Goal: Find specific page/section: Find specific page/section

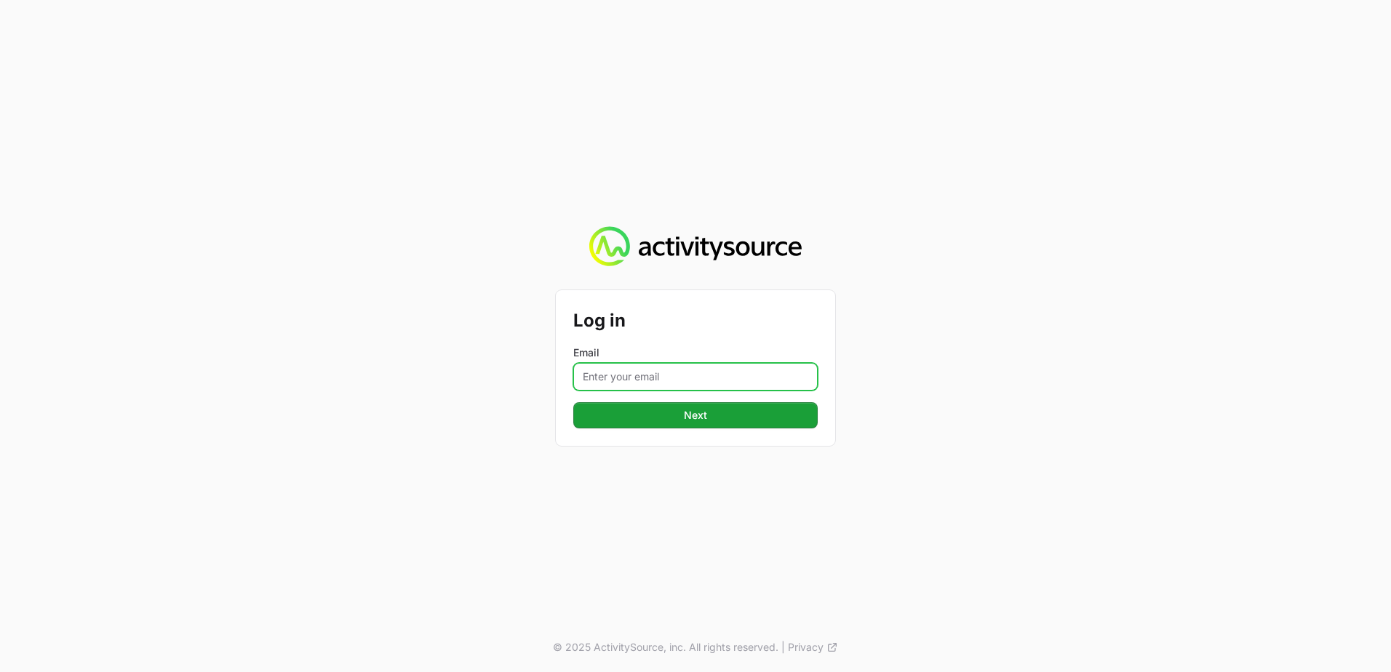
click at [655, 376] on input "Email" at bounding box center [695, 377] width 244 height 28
type input "[PERSON_NAME][EMAIL_ADDRESS][PERSON_NAME][DOMAIN_NAME]"
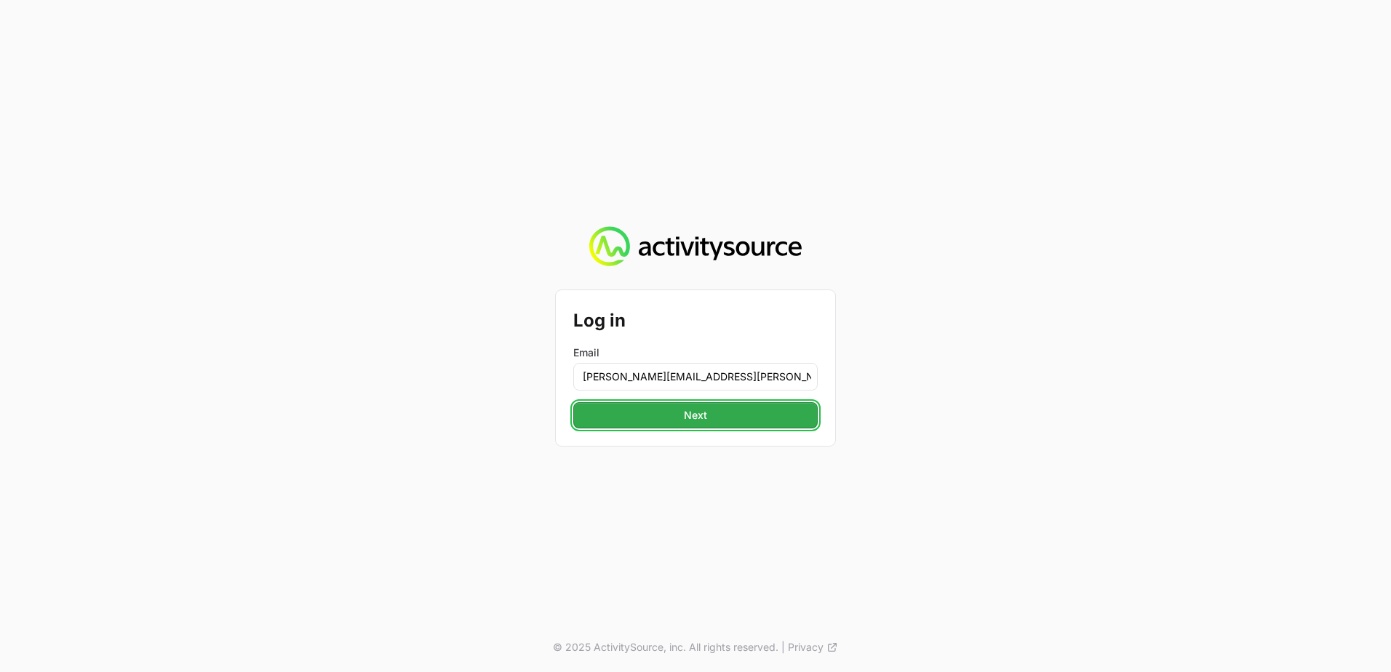
click at [637, 423] on span "Next" at bounding box center [695, 415] width 227 height 17
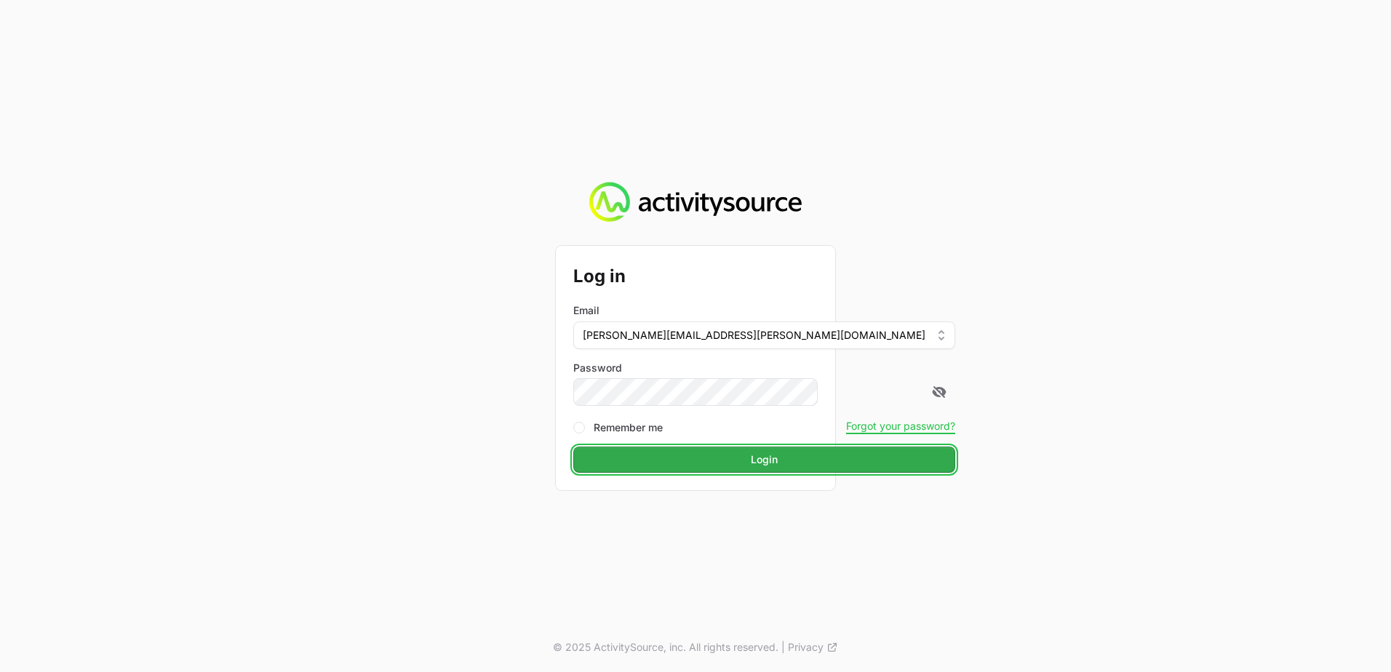
click at [676, 455] on span "Login" at bounding box center [764, 459] width 365 height 17
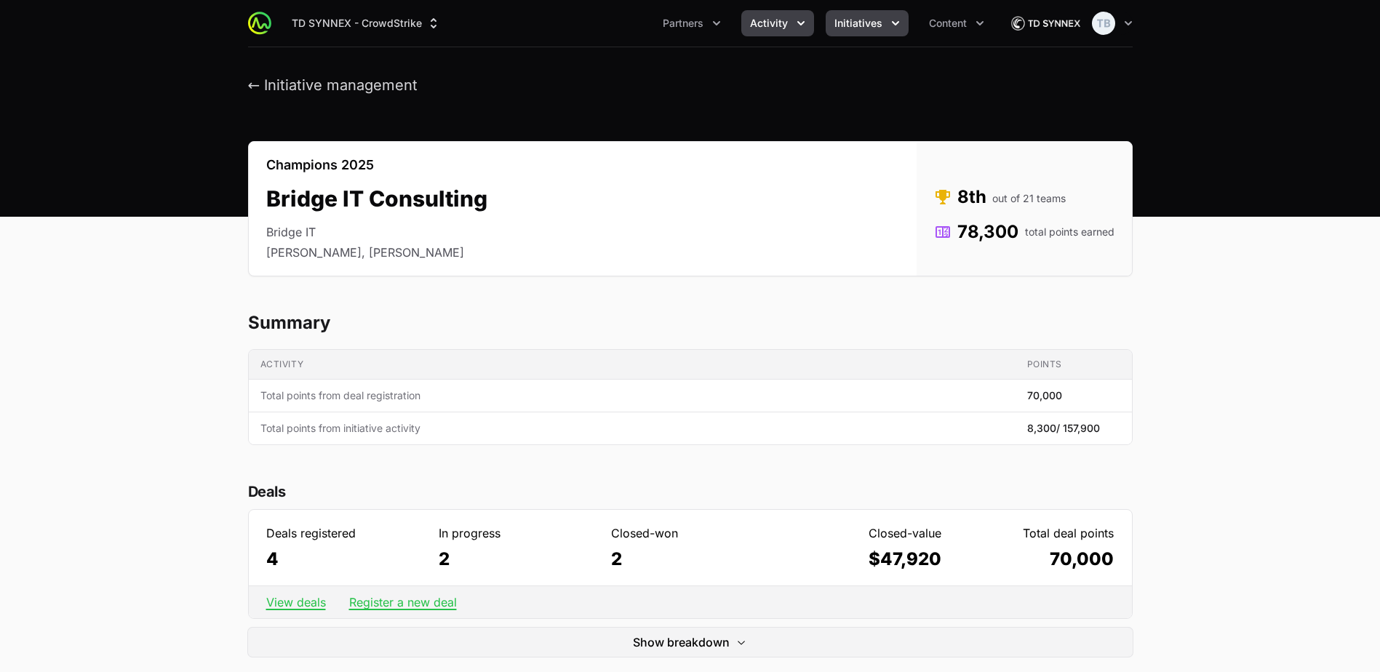
click at [757, 24] on span "Activity" at bounding box center [769, 23] width 38 height 15
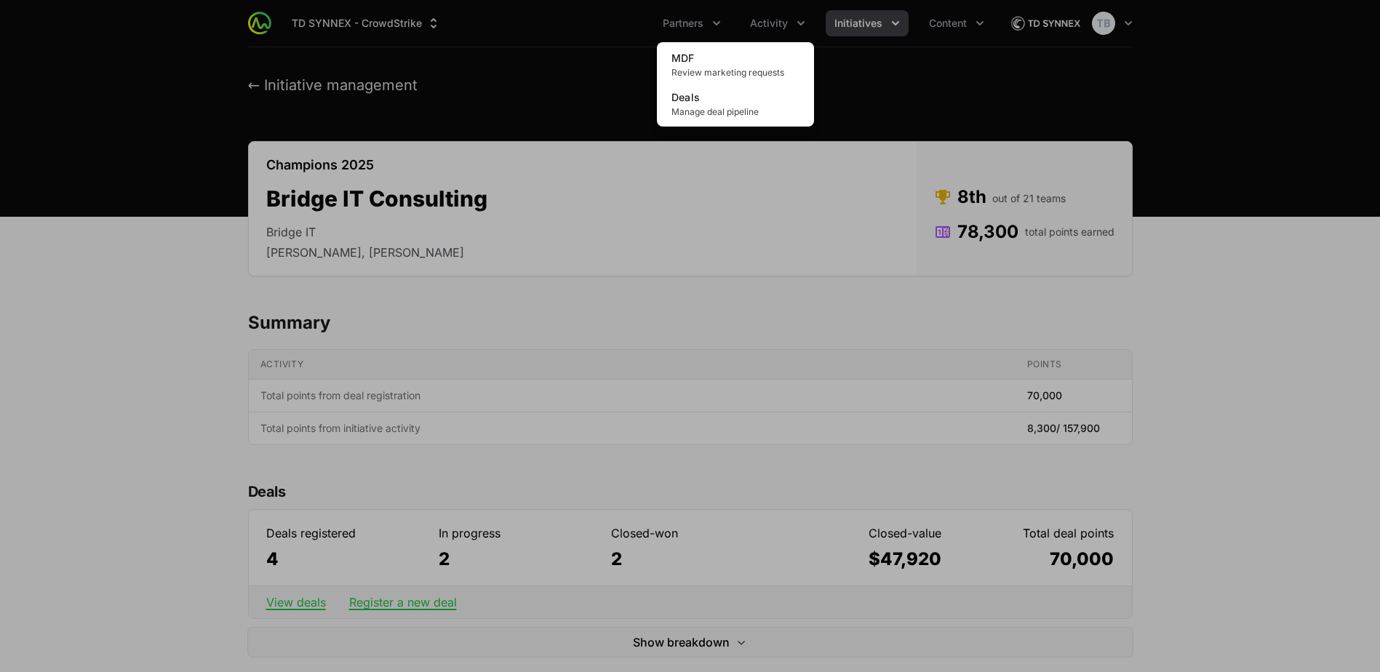
click at [862, 27] on div "Activity menu" at bounding box center [690, 336] width 1380 height 672
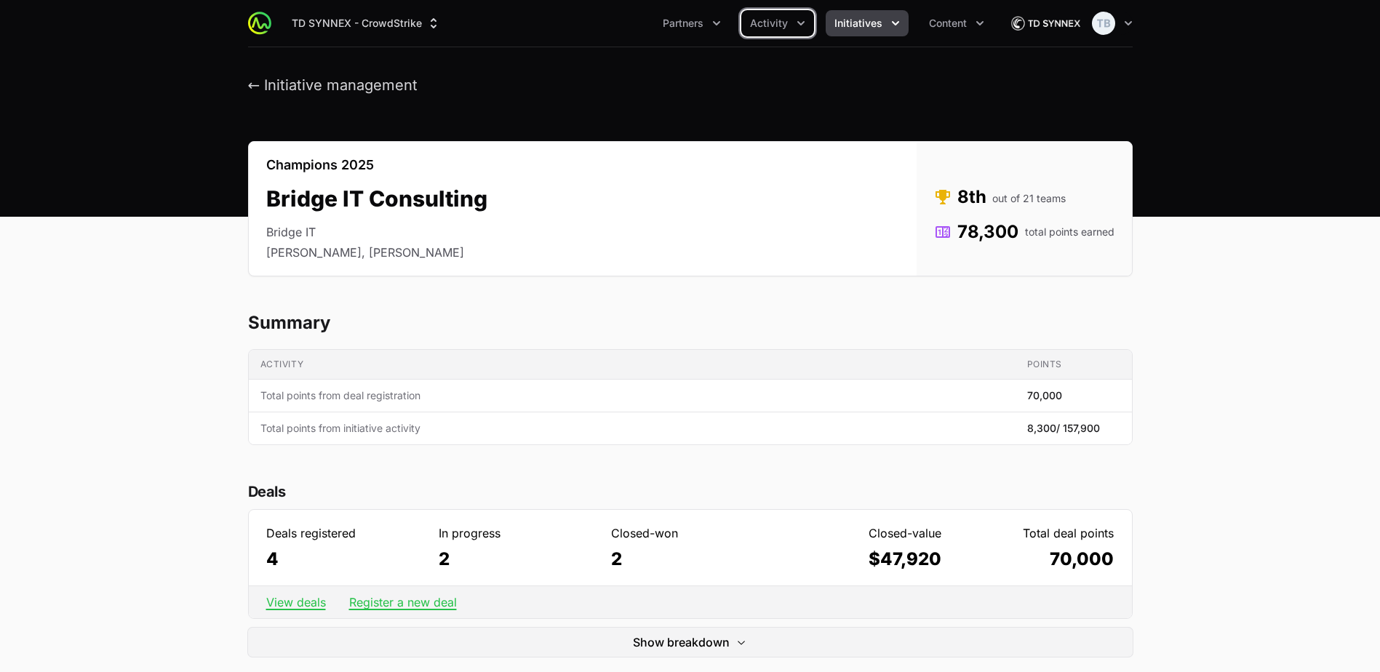
click at [862, 27] on span "Initiatives" at bounding box center [859, 23] width 48 height 15
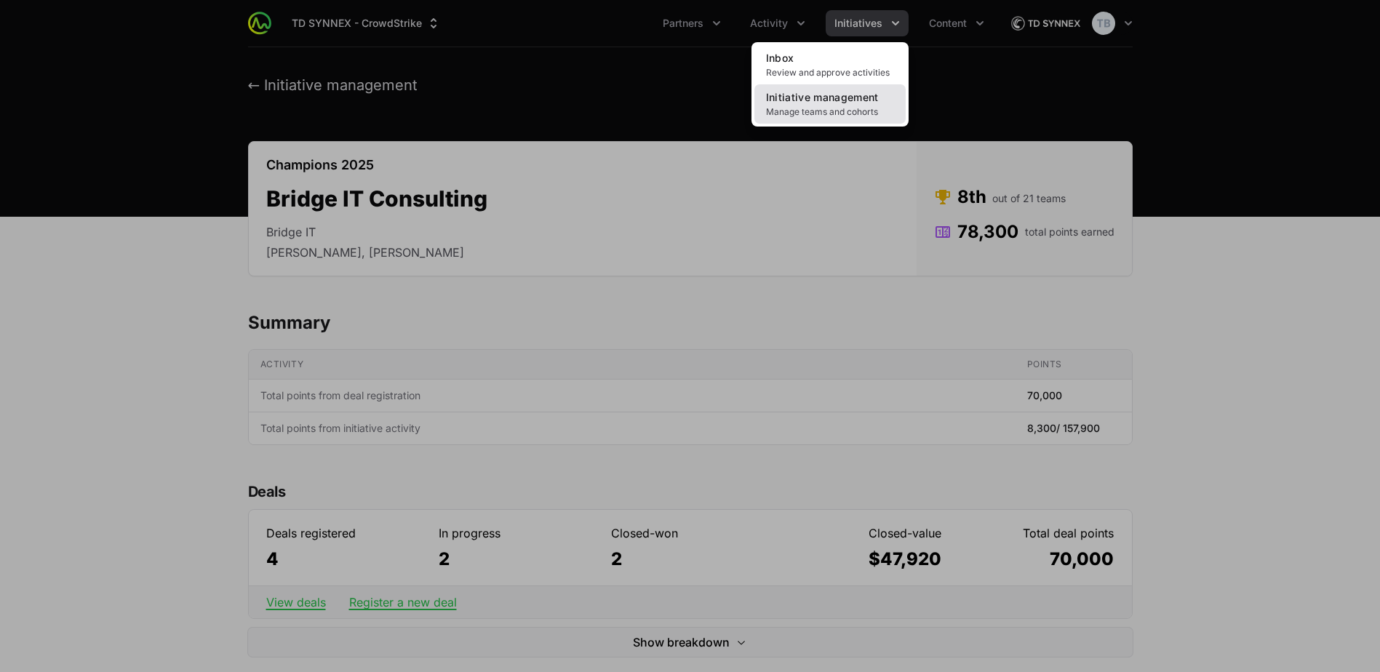
click at [828, 103] on link "Initiative management Manage teams and cohorts" at bounding box center [830, 103] width 151 height 39
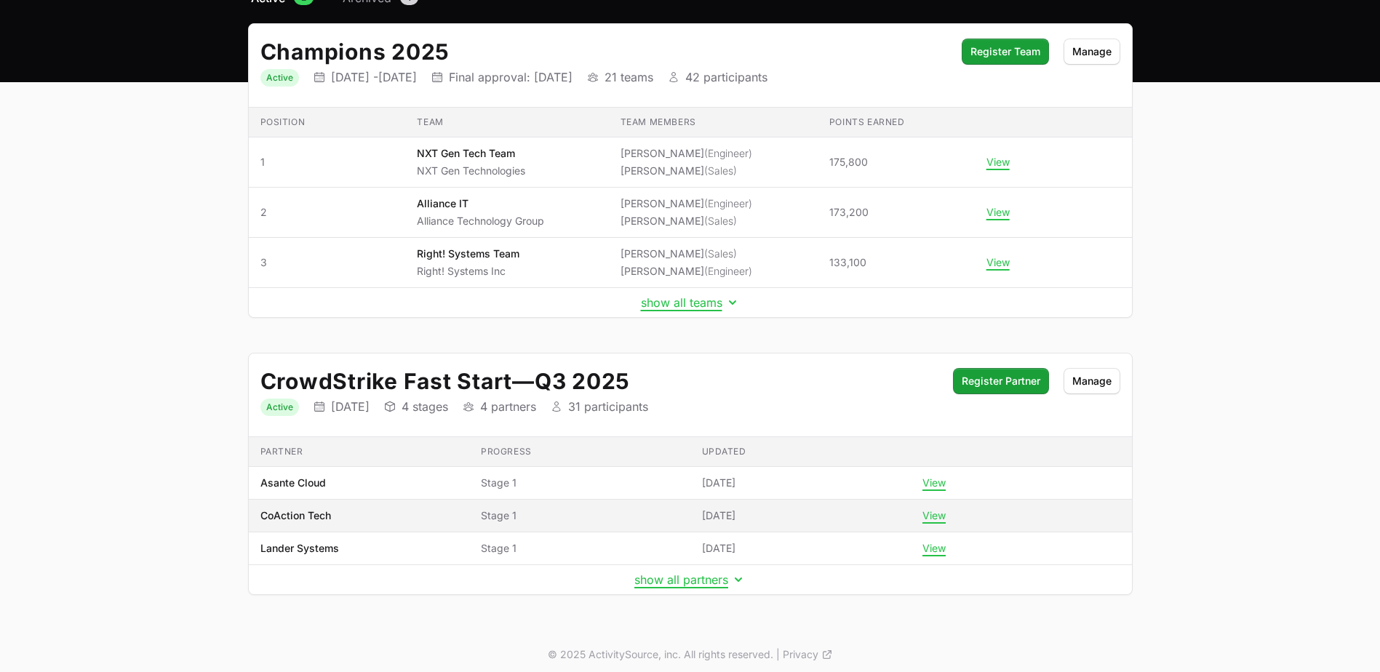
scroll to position [150, 0]
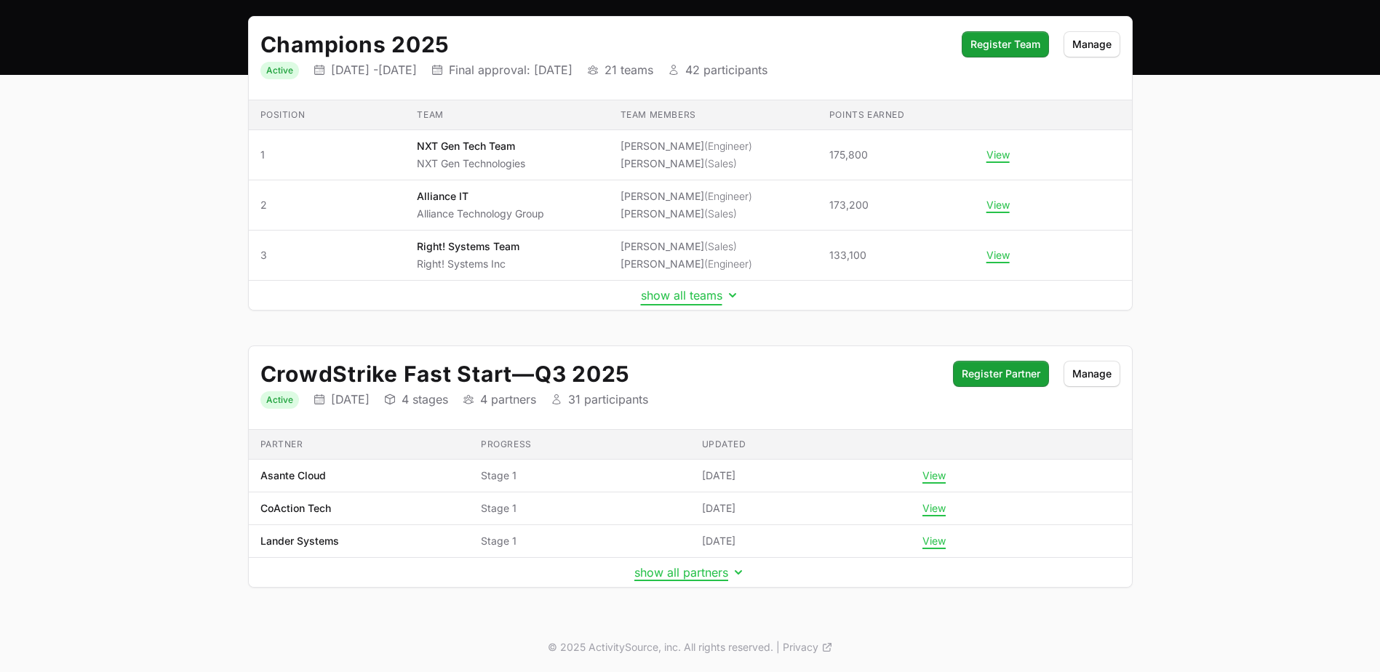
click at [680, 297] on button "show all teams" at bounding box center [690, 295] width 99 height 15
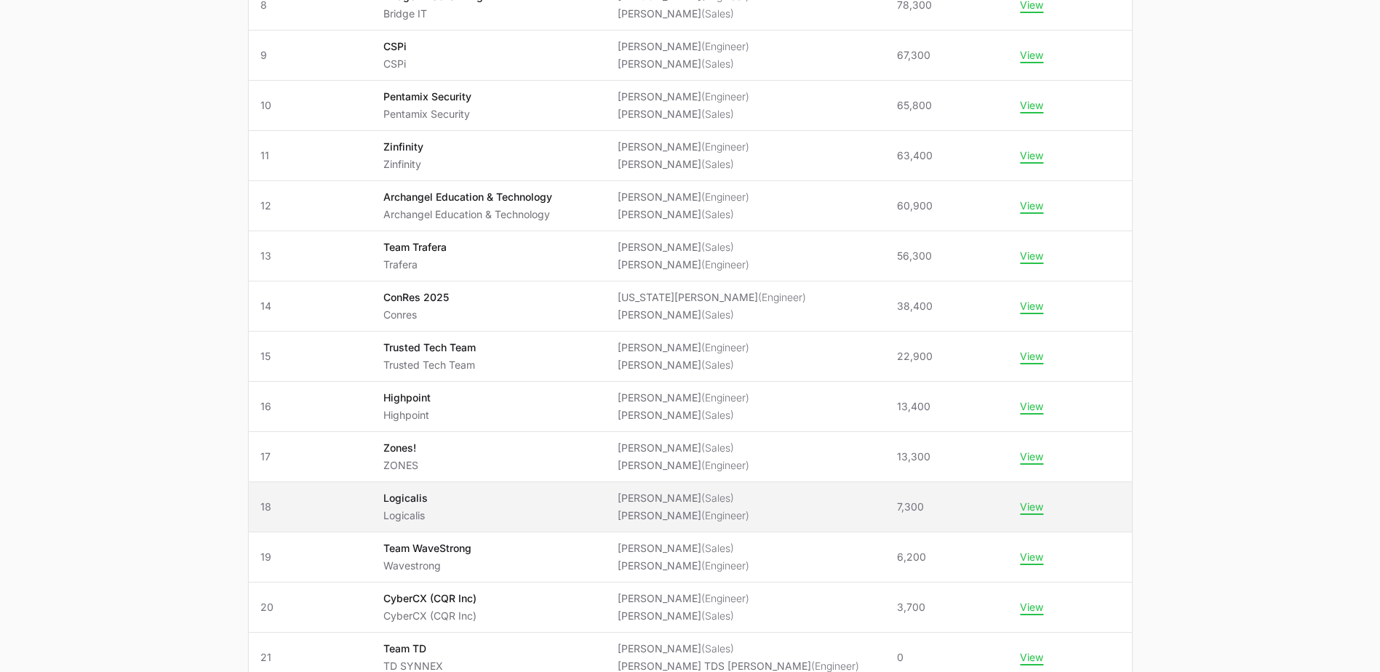
scroll to position [659, 0]
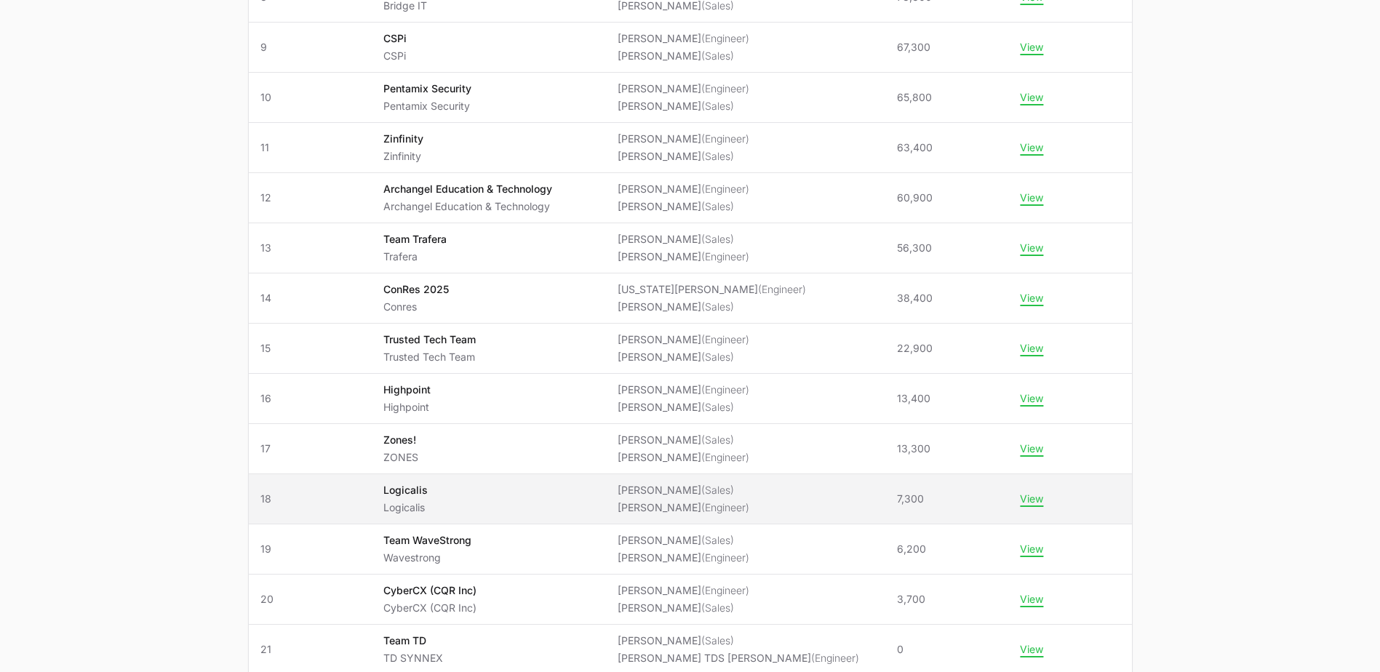
click at [487, 502] on span "Logicalis Logicalis" at bounding box center [488, 499] width 211 height 32
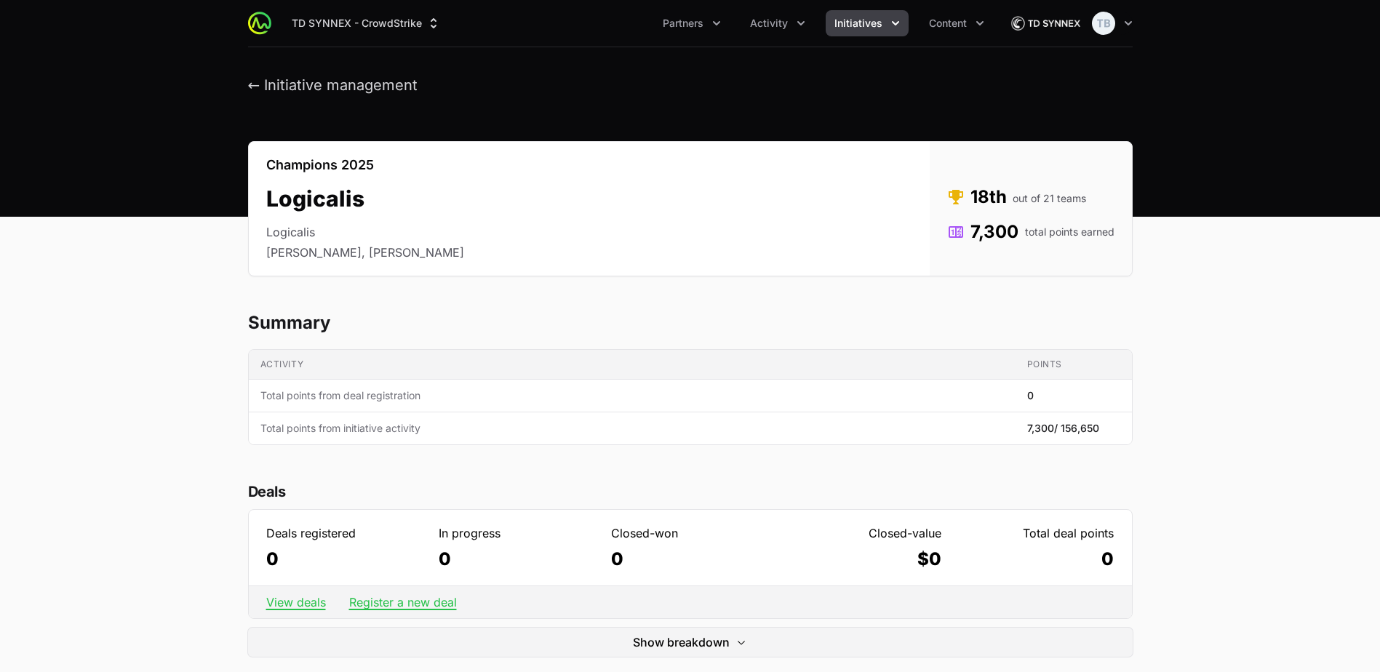
click at [879, 25] on span "Initiatives" at bounding box center [859, 23] width 48 height 15
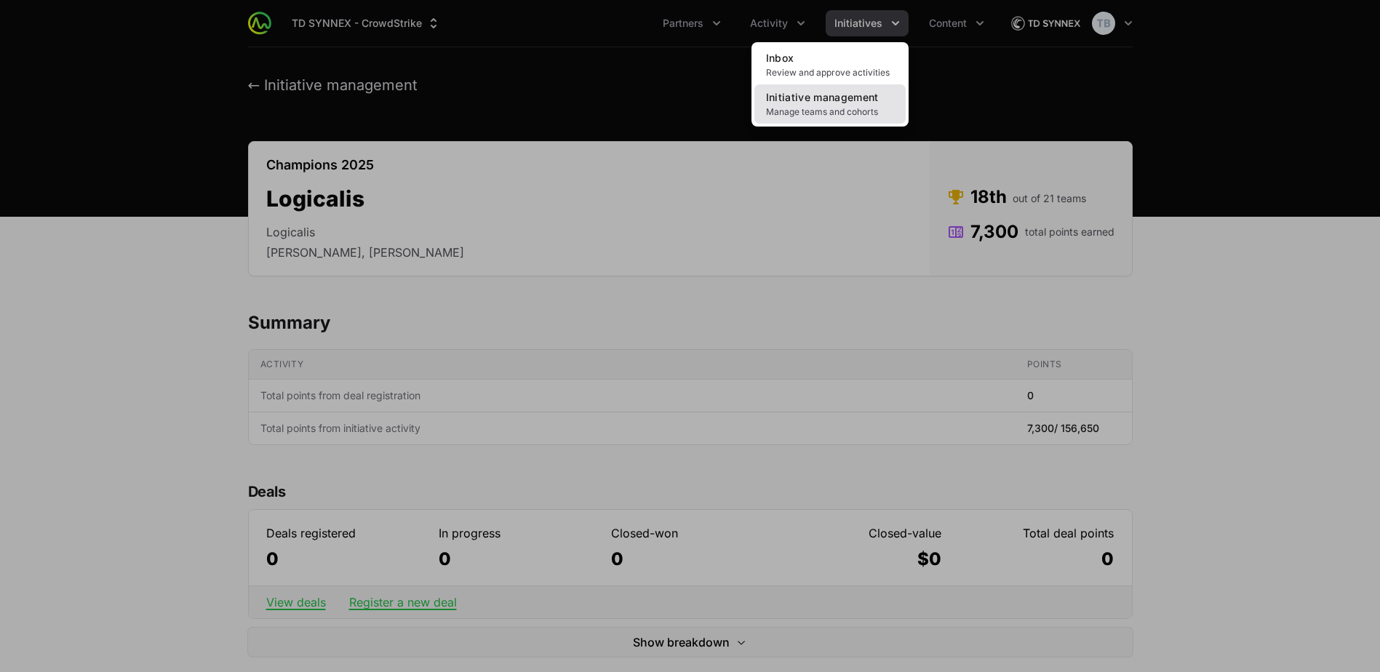
click at [840, 114] on span "Manage teams and cohorts" at bounding box center [830, 112] width 128 height 12
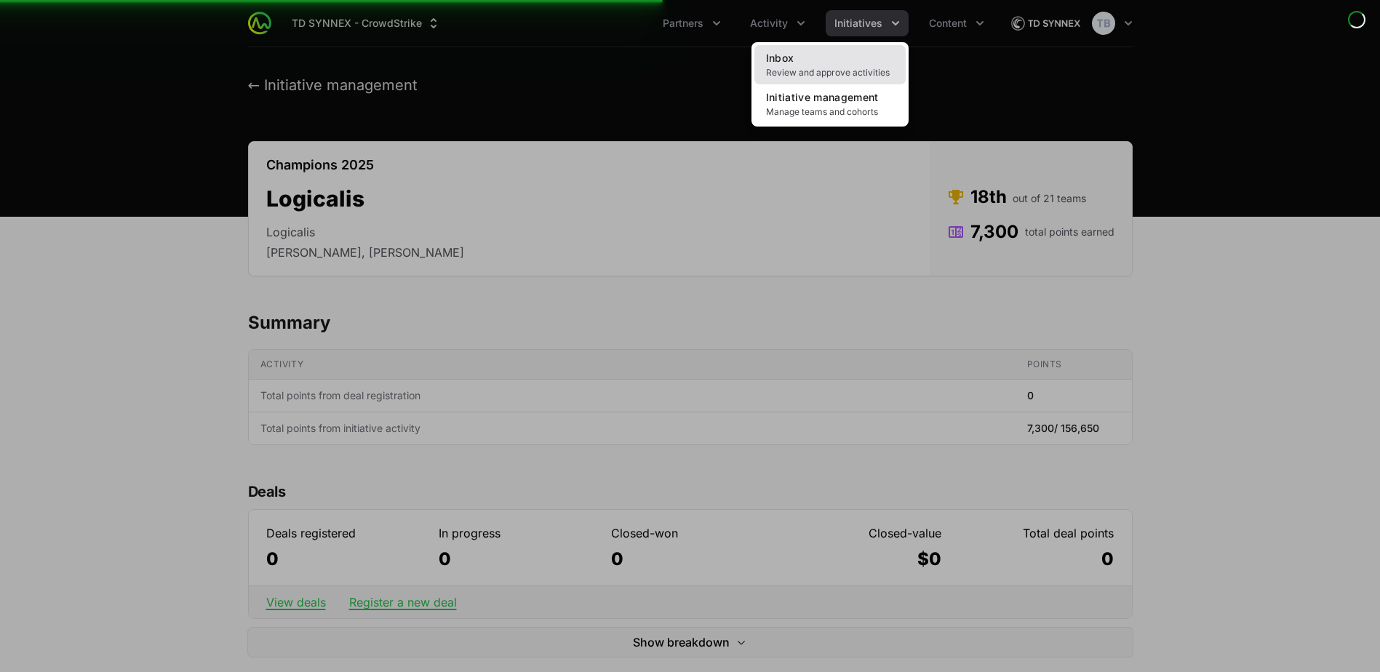
click at [835, 78] on span "Review and approve activities" at bounding box center [830, 73] width 128 height 12
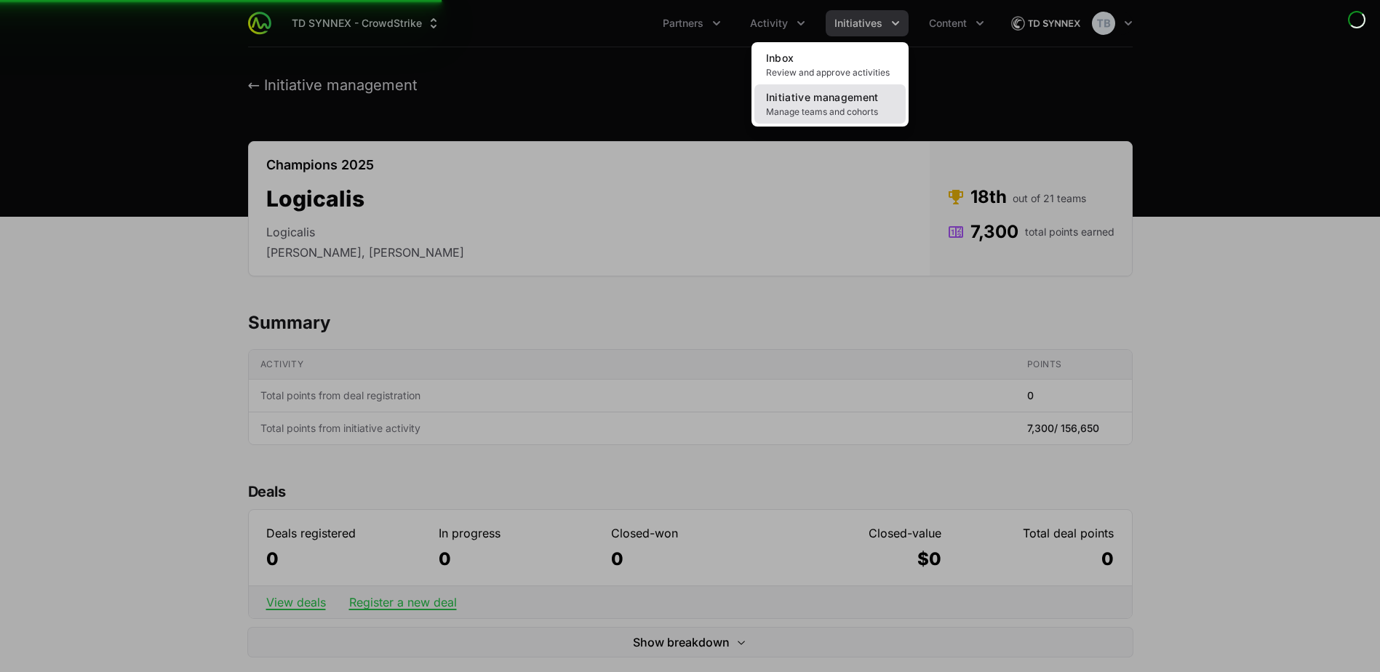
click at [809, 114] on span "Manage teams and cohorts" at bounding box center [830, 112] width 128 height 12
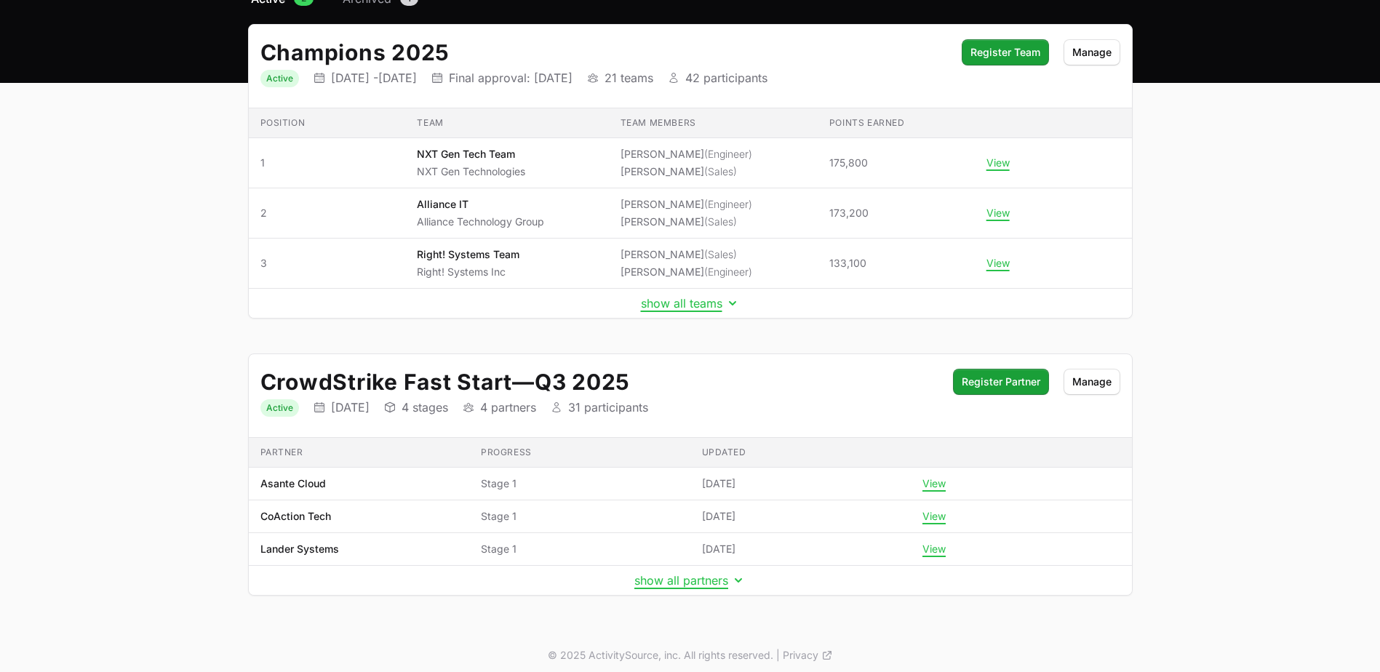
scroll to position [150, 0]
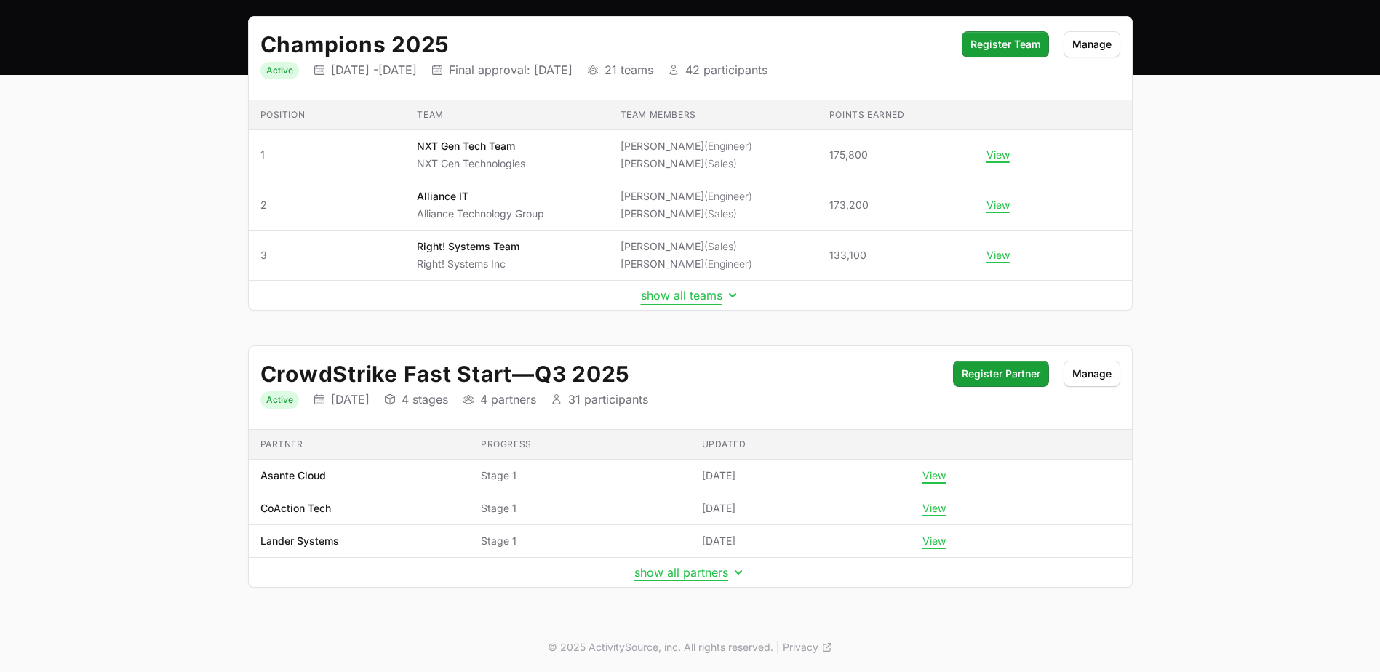
click at [677, 293] on button "show all teams" at bounding box center [690, 295] width 99 height 15
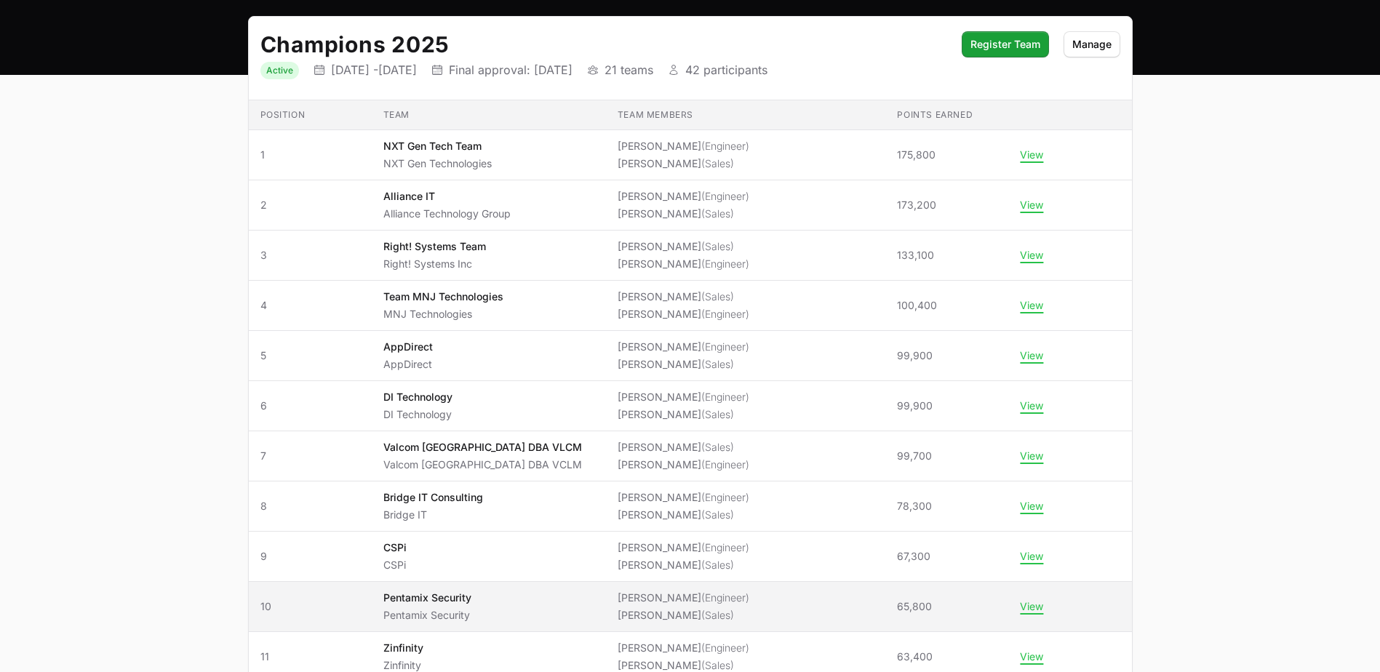
click at [440, 606] on div "Pentamix Security Pentamix Security" at bounding box center [427, 607] width 88 height 32
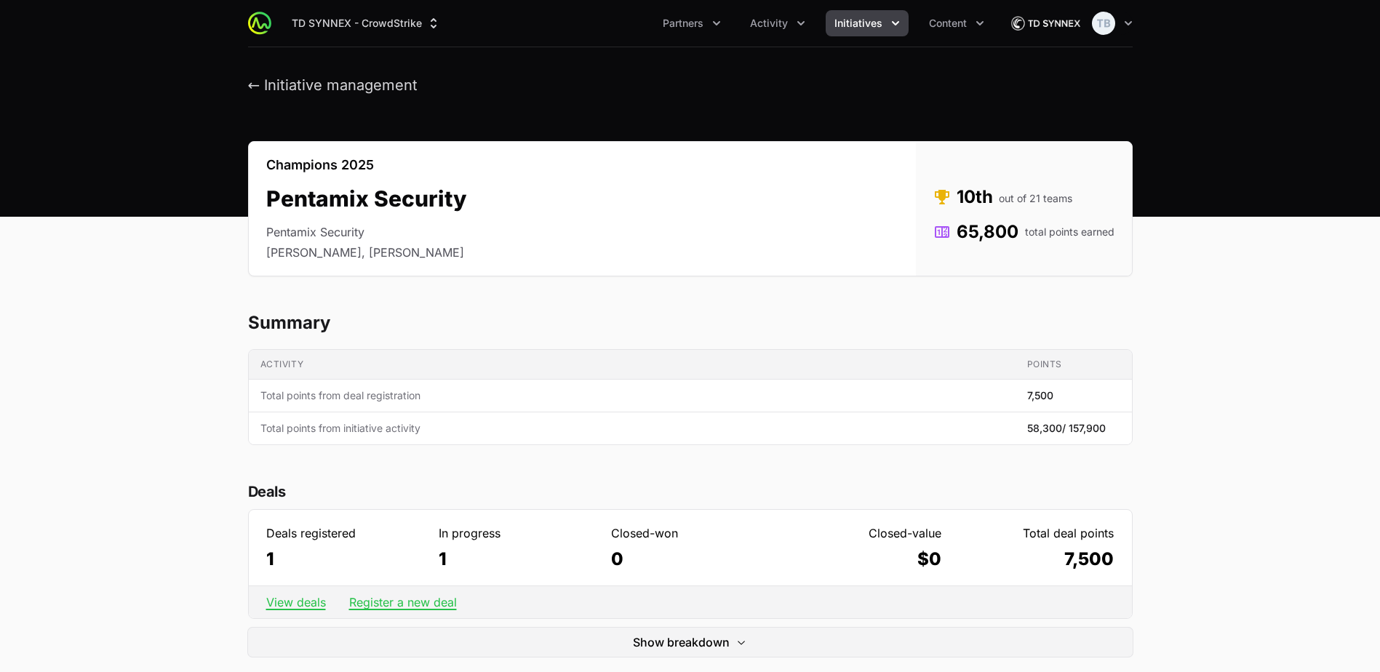
click at [874, 27] on span "Initiatives" at bounding box center [859, 23] width 48 height 15
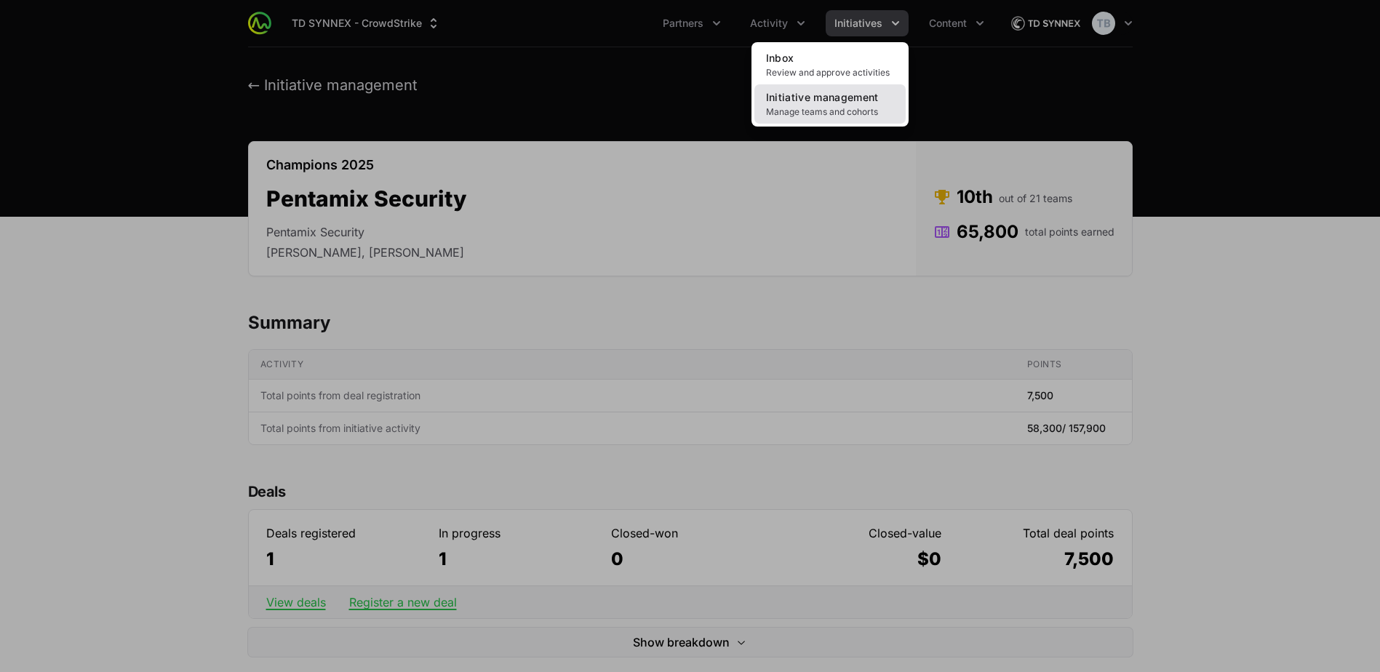
click at [786, 103] on span "Initiative management" at bounding box center [822, 97] width 113 height 12
